Goal: Find specific page/section: Find specific page/section

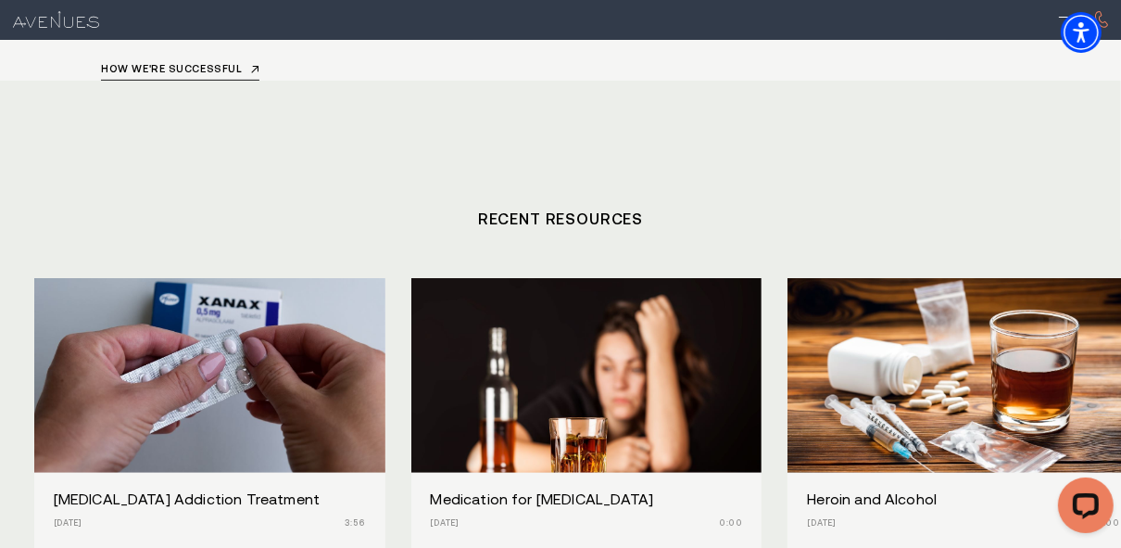
scroll to position [5178, 0]
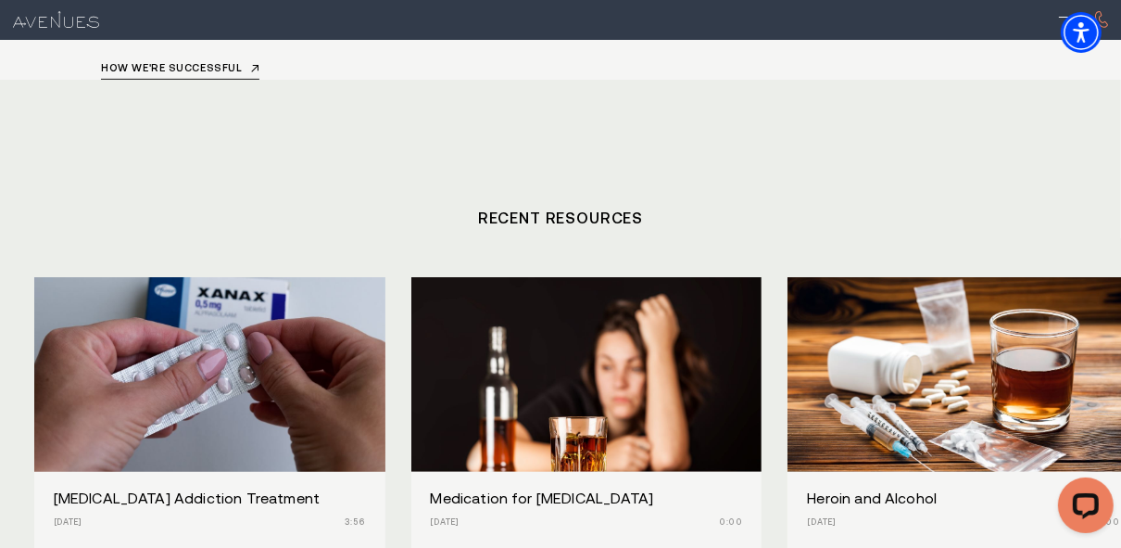
click at [221, 334] on img "/" at bounding box center [210, 375] width 386 height 214
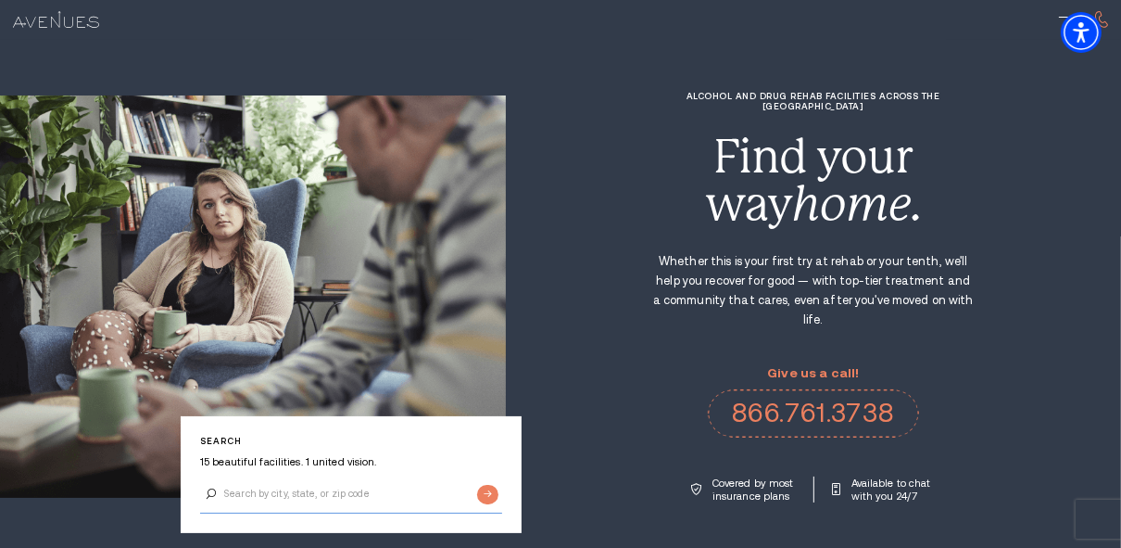
click at [301, 498] on input "Search by city, state, or zip code" at bounding box center [351, 494] width 302 height 39
type input "08204"
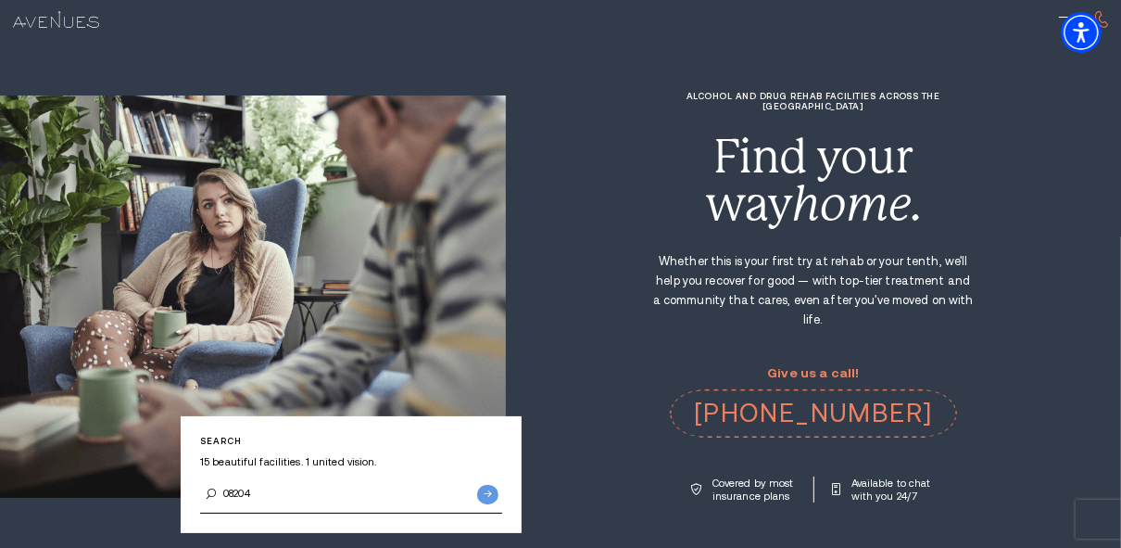
click at [487, 485] on input "Submit button" at bounding box center [487, 494] width 21 height 19
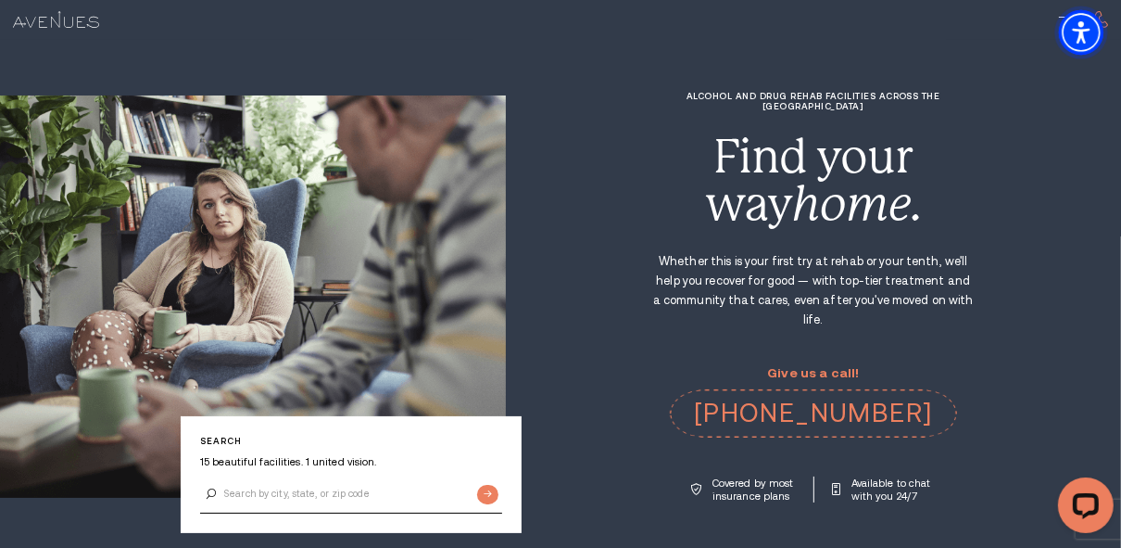
click at [1066, 17] on span "Accessibility Menu" at bounding box center [1081, 32] width 65 height 65
click at [46, 19] on img at bounding box center [56, 19] width 86 height 17
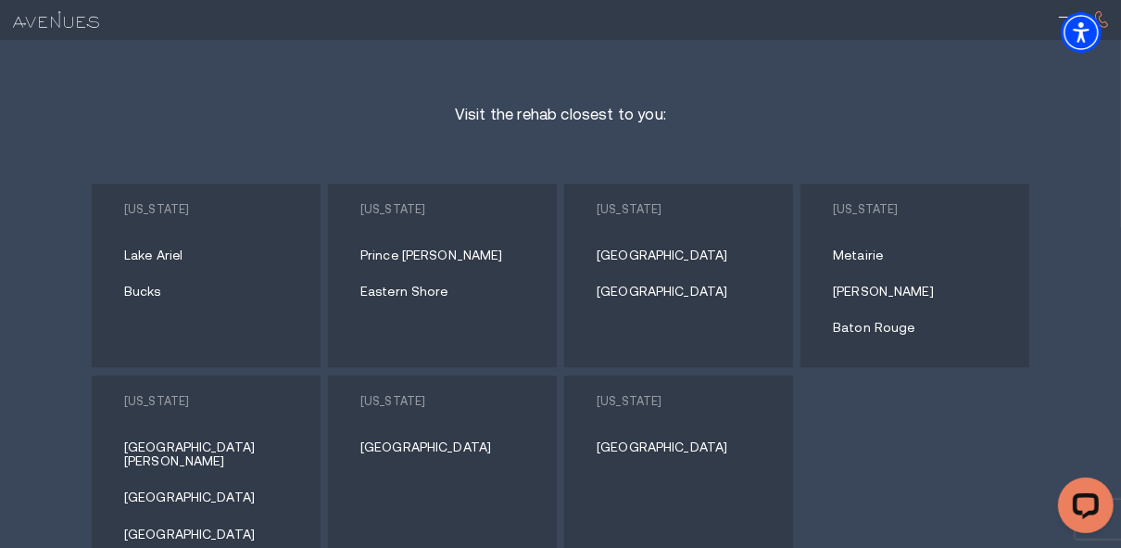
scroll to position [7780, 0]
click at [171, 247] on link "Lake Ariel" at bounding box center [212, 254] width 177 height 14
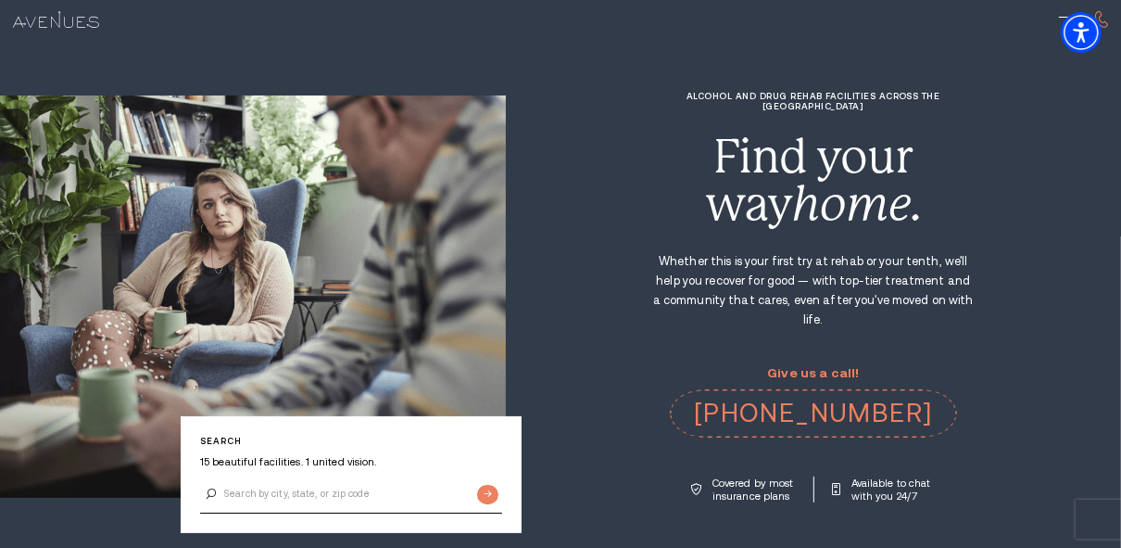
click at [56, 19] on img at bounding box center [56, 19] width 86 height 17
click at [331, 492] on input "Search by city, state, or zip code" at bounding box center [351, 494] width 302 height 39
type input "08204"
click at [260, 448] on div "Search 15 beautiful facilities. 1 united vision. 08204" at bounding box center [351, 475] width 341 height 118
click at [485, 489] on input "Submit button" at bounding box center [487, 494] width 21 height 19
